Goal: Find specific page/section: Find specific page/section

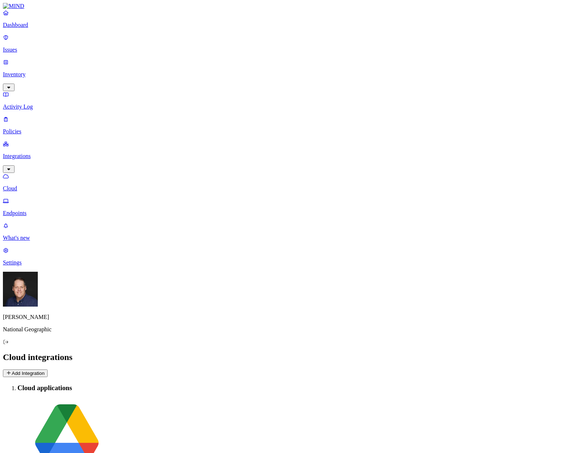
click at [28, 28] on p "Dashboard" at bounding box center [294, 25] width 582 height 7
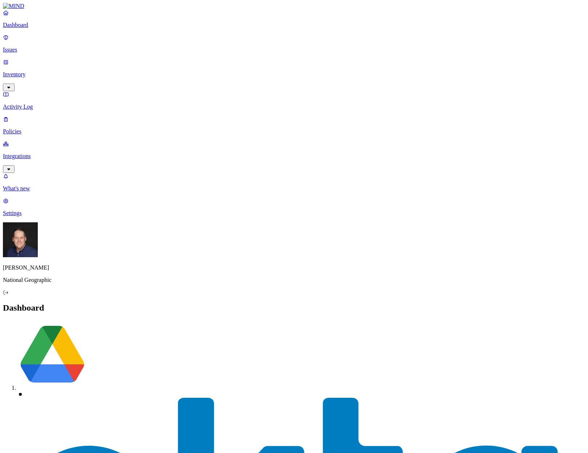
click at [27, 47] on p "Issues" at bounding box center [294, 50] width 582 height 7
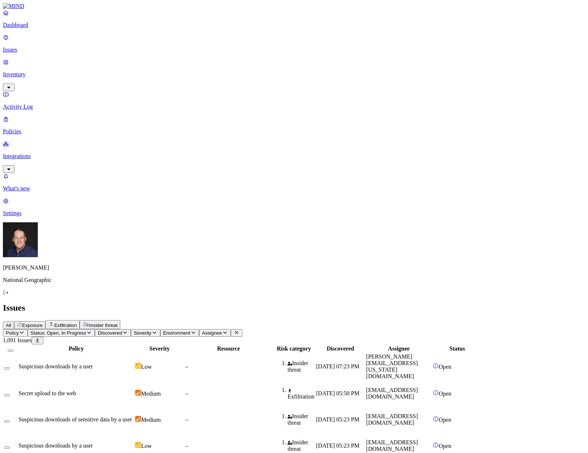
click at [26, 71] on p "Inventory" at bounding box center [294, 74] width 582 height 7
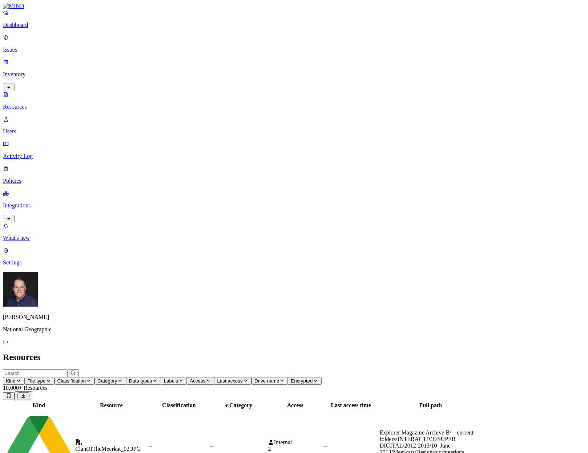
click at [33, 128] on p "Users" at bounding box center [294, 131] width 582 height 7
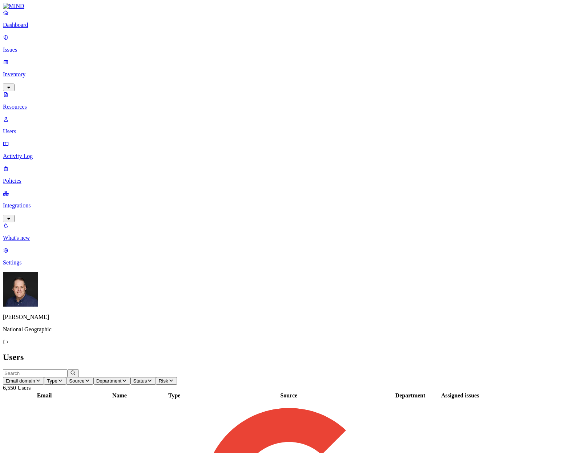
click at [55, 160] on nav "Dashboard Issues Inventory Resources Users Activity Log Policies Integrations W…" at bounding box center [294, 137] width 582 height 257
click at [122, 378] on span "Department" at bounding box center [108, 380] width 25 height 5
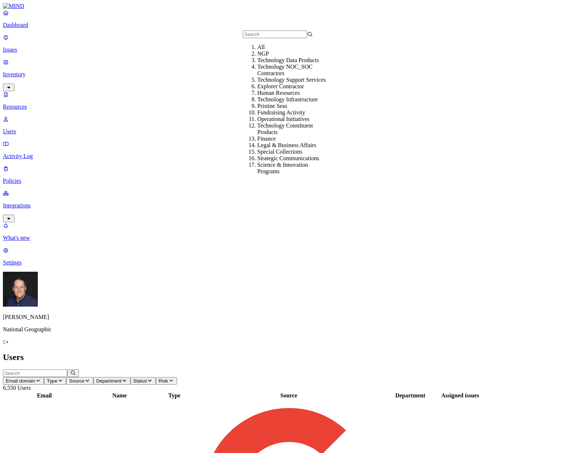
click at [257, 57] on div "NGP" at bounding box center [292, 54] width 70 height 7
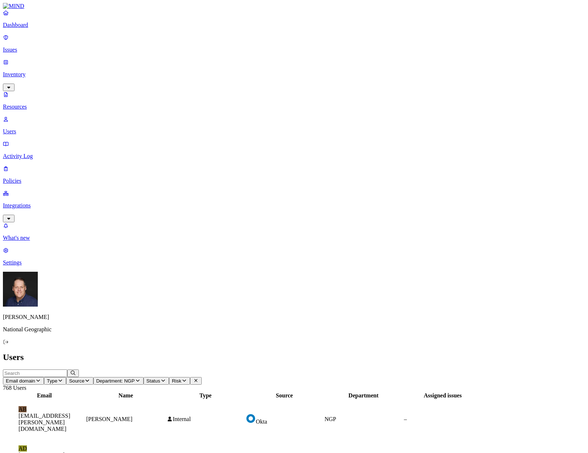
click at [141, 378] on icon "button" at bounding box center [138, 380] width 6 height 5
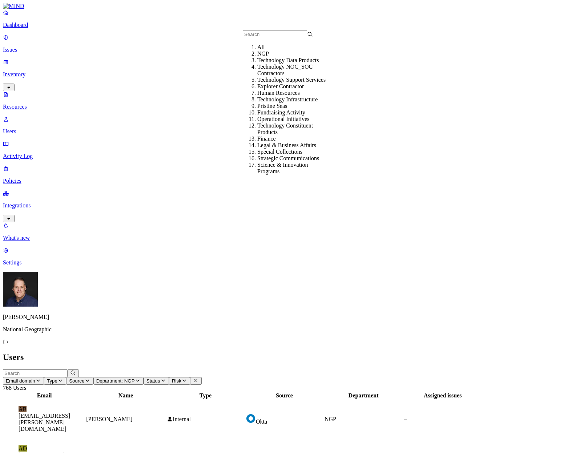
click at [288, 64] on div "Technology Data Products" at bounding box center [292, 60] width 70 height 7
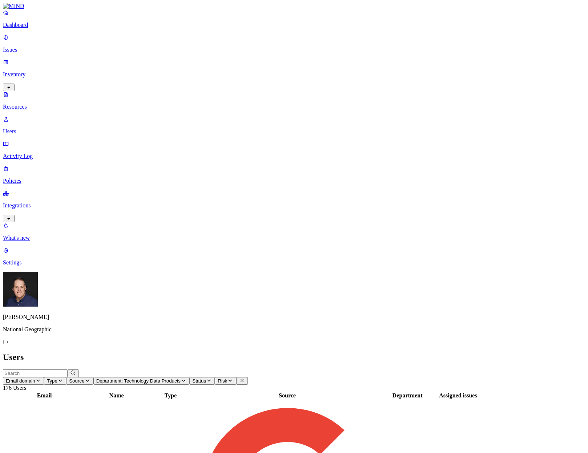
click at [33, 153] on p "Activity Log" at bounding box center [294, 156] width 582 height 7
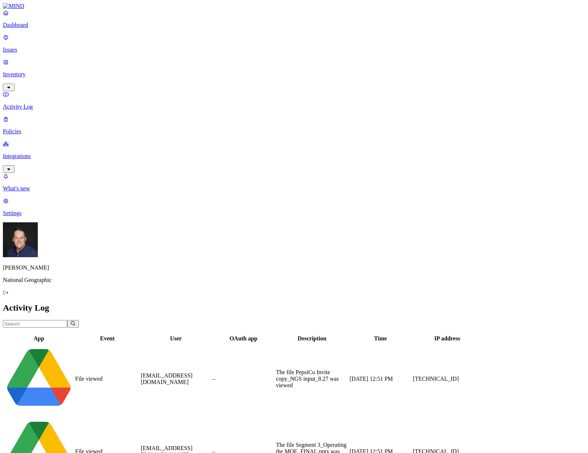
click at [67, 320] on input "text" at bounding box center [35, 324] width 64 height 8
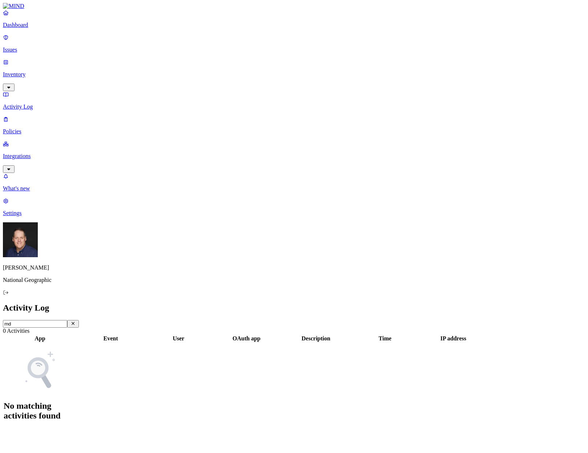
type input "m"
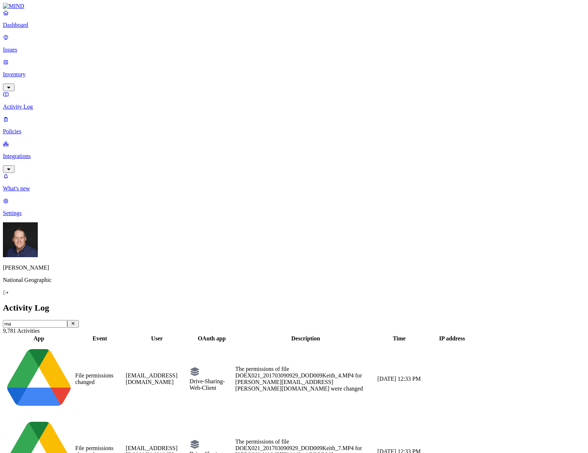
type input "m"
